Goal: Register for event/course

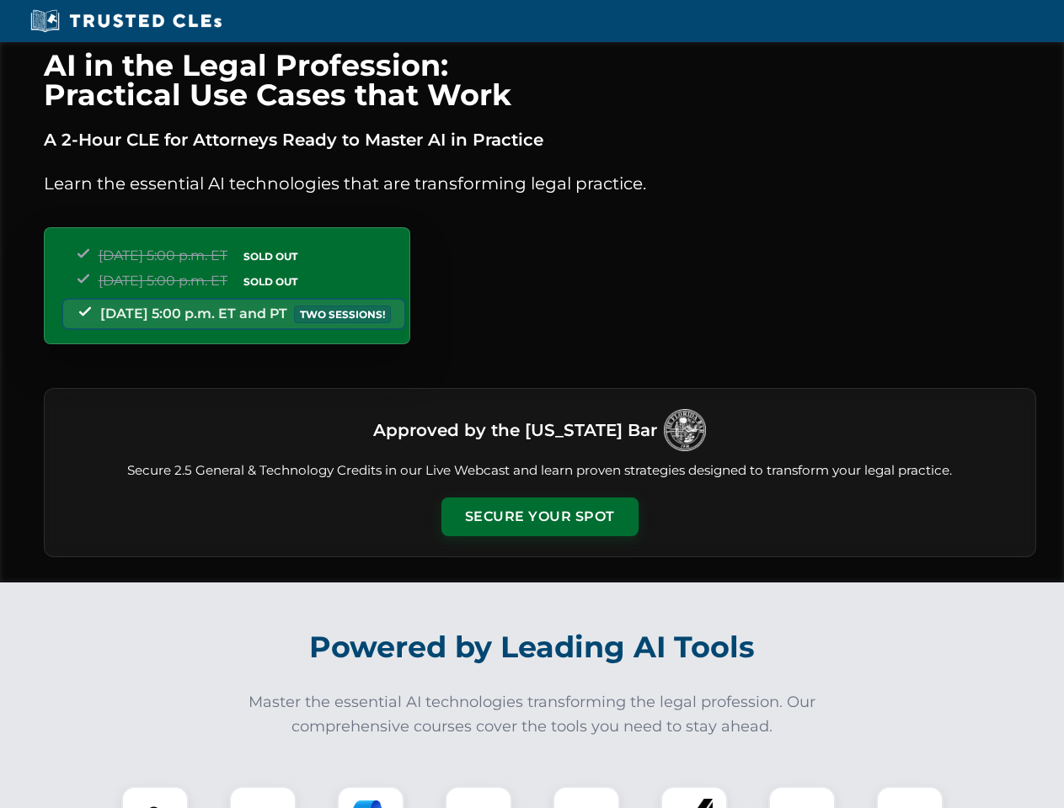
click at [539, 517] on button "Secure Your Spot" at bounding box center [539, 517] width 197 height 39
click at [155, 798] on img at bounding box center [155, 820] width 49 height 49
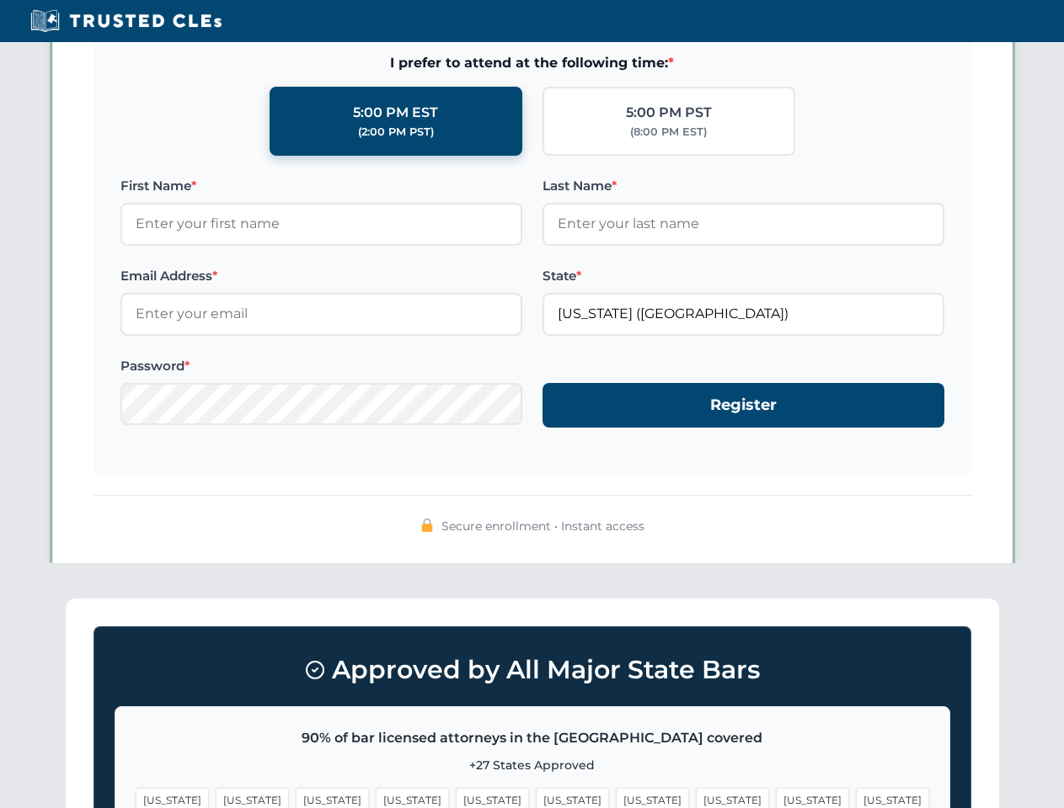
click at [616, 798] on span "[US_STATE]" at bounding box center [652, 800] width 73 height 24
click at [776, 798] on span "[US_STATE]" at bounding box center [812, 800] width 73 height 24
